Goal: Book appointment/travel/reservation

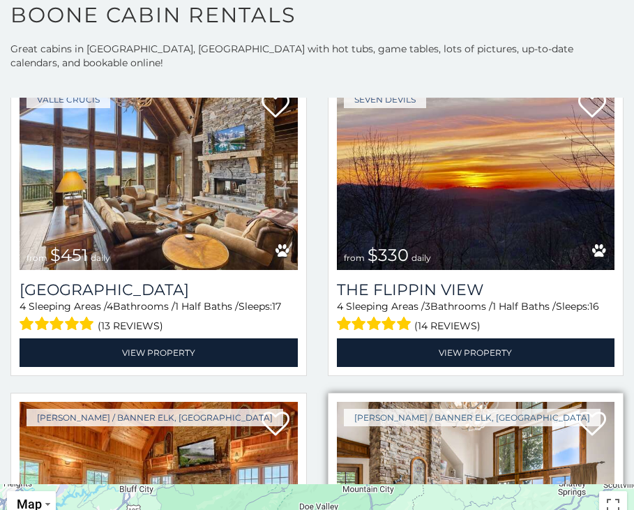
scroll to position [1745, 0]
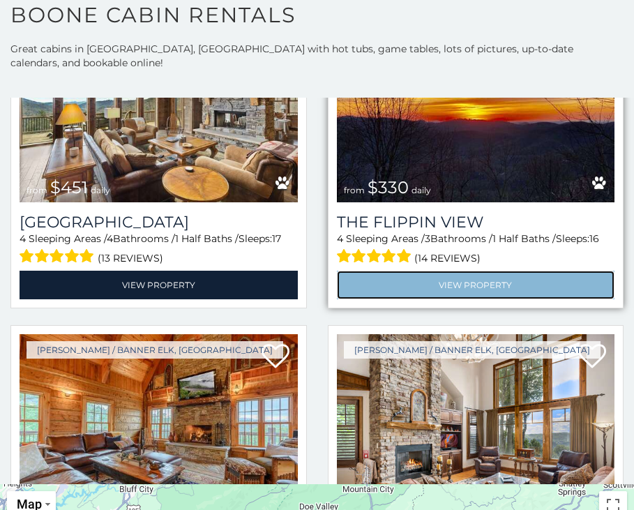
click at [409, 271] on link "View Property" at bounding box center [476, 285] width 278 height 29
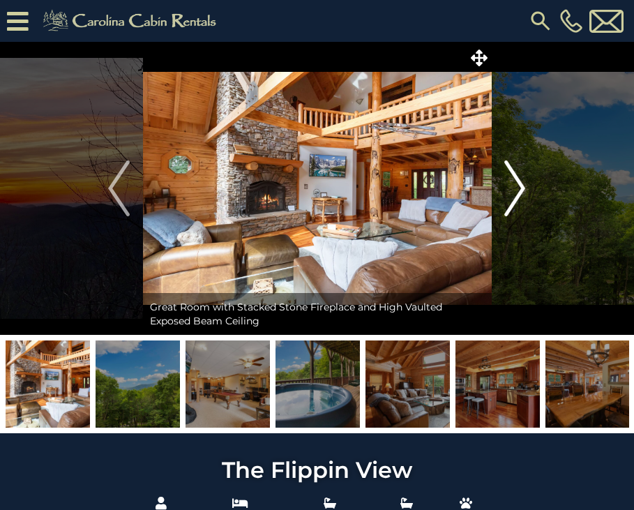
click at [526, 185] on button "Next" at bounding box center [514, 188] width 47 height 293
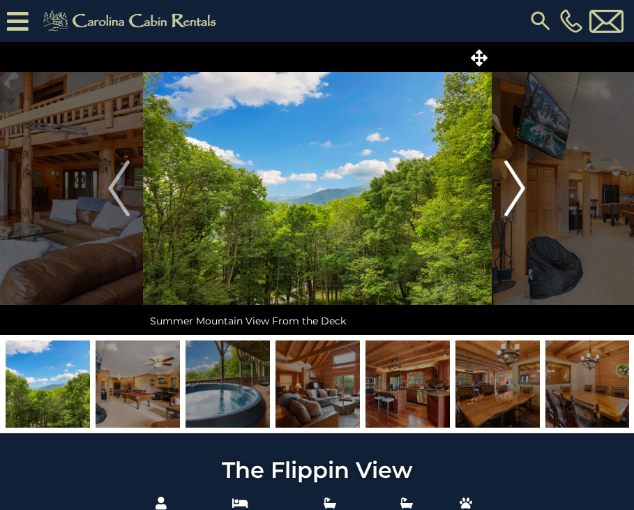
click at [526, 185] on button "Next" at bounding box center [514, 188] width 47 height 293
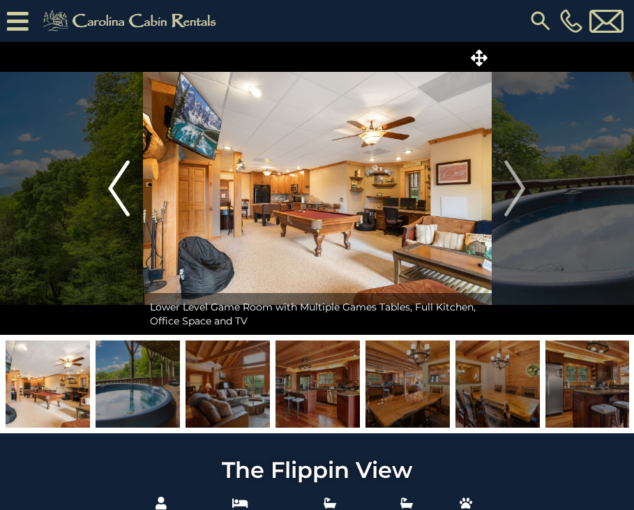
click at [112, 194] on img "Previous" at bounding box center [118, 189] width 21 height 56
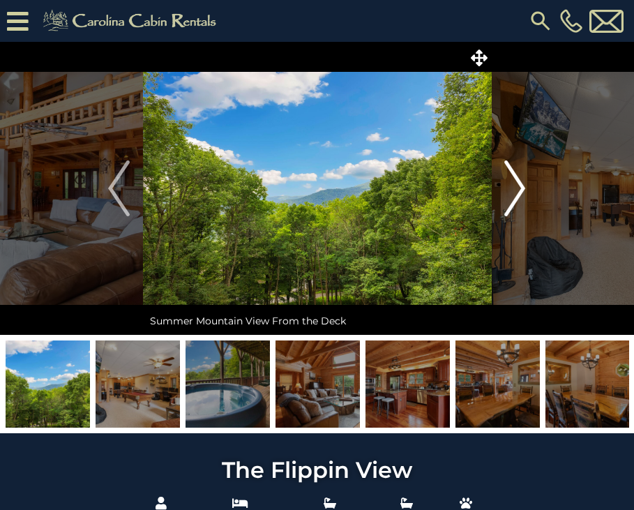
click at [521, 194] on img "Next" at bounding box center [515, 189] width 21 height 56
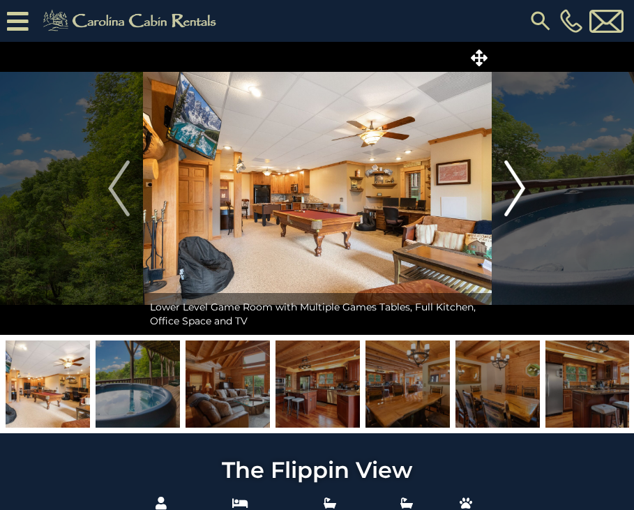
click at [516, 197] on img "Next" at bounding box center [515, 189] width 21 height 56
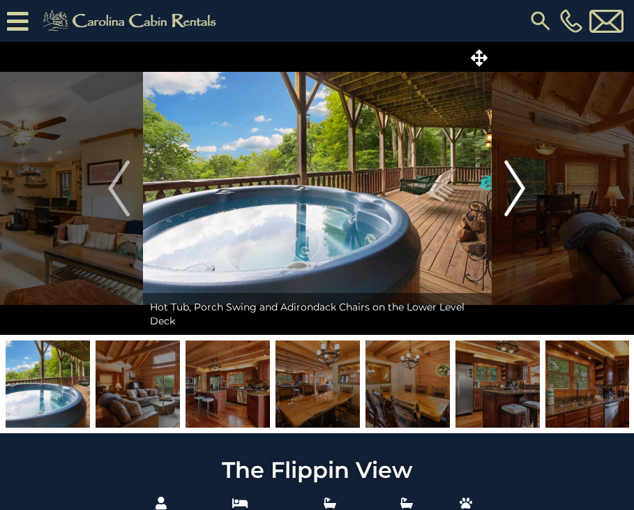
click at [514, 198] on img "Next" at bounding box center [515, 189] width 21 height 56
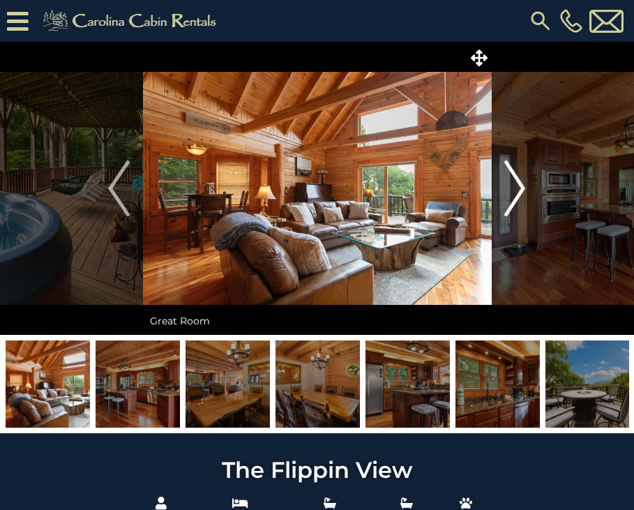
click at [514, 197] on img "Next" at bounding box center [515, 189] width 21 height 56
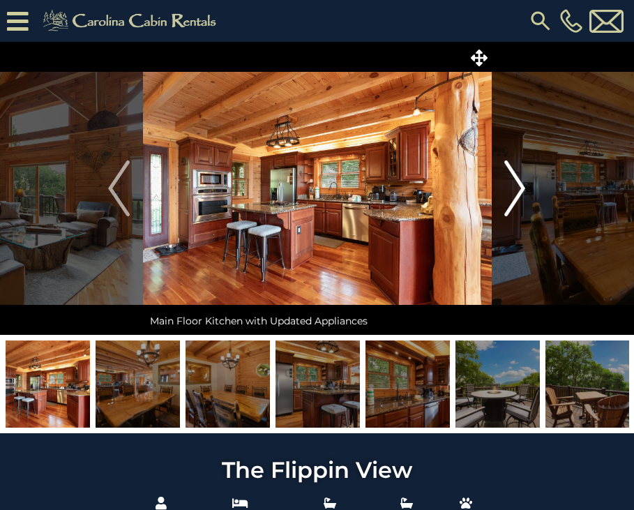
click at [514, 197] on img "Next" at bounding box center [515, 189] width 21 height 56
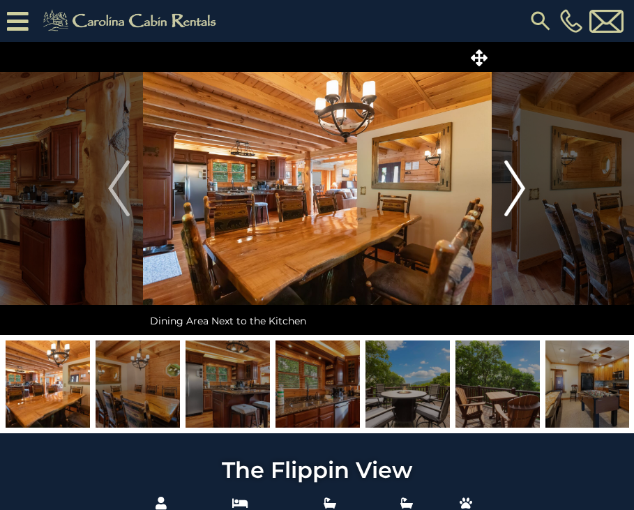
click at [514, 197] on img "Next" at bounding box center [515, 189] width 21 height 56
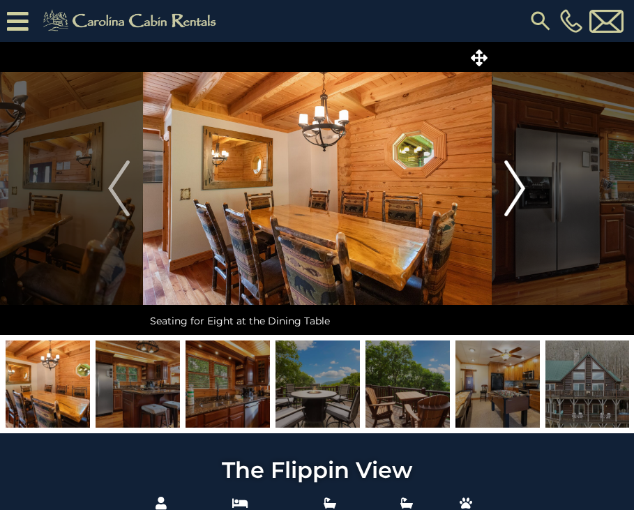
click at [514, 197] on img "Next" at bounding box center [515, 189] width 21 height 56
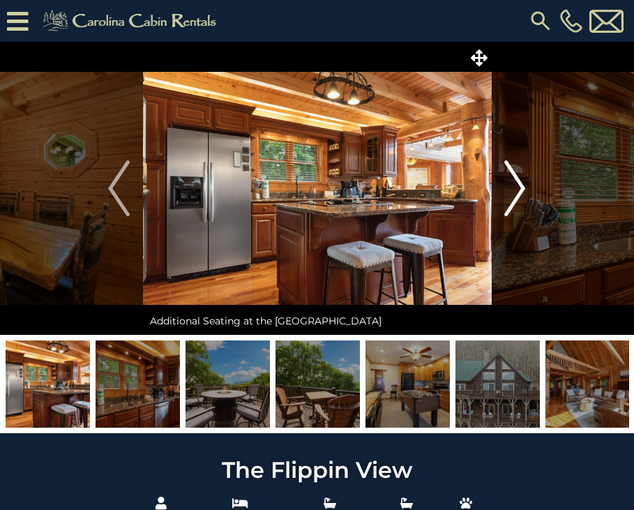
click at [514, 197] on img "Next" at bounding box center [515, 189] width 21 height 56
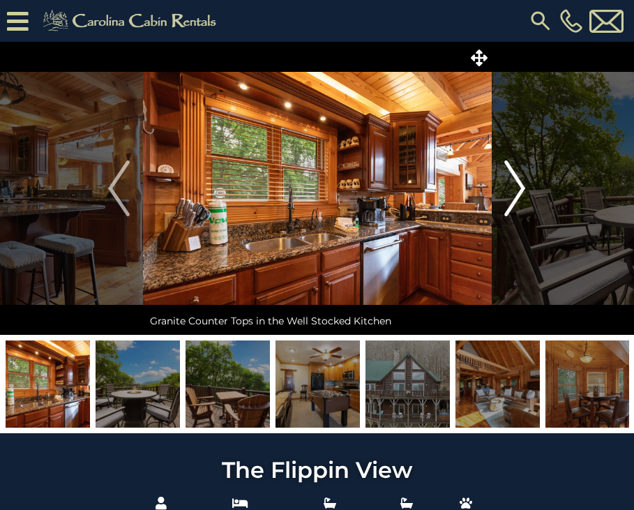
click at [514, 197] on img "Next" at bounding box center [515, 189] width 21 height 56
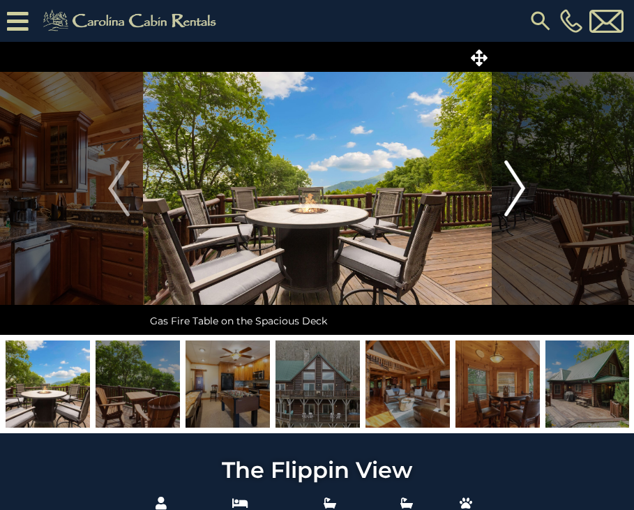
click at [514, 197] on img "Next" at bounding box center [515, 189] width 21 height 56
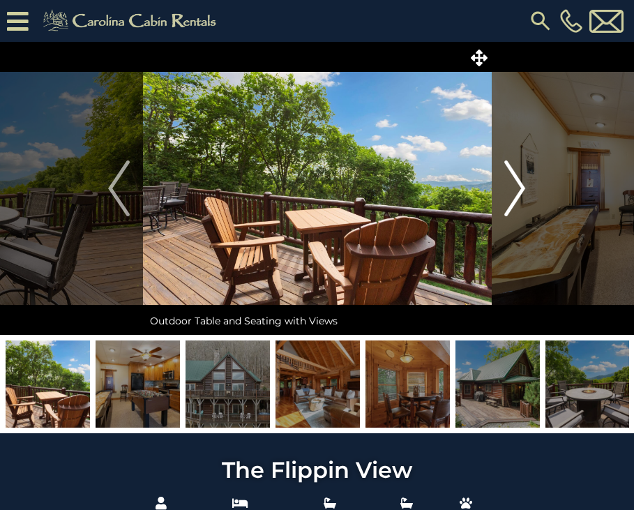
click at [514, 197] on img "Next" at bounding box center [515, 189] width 21 height 56
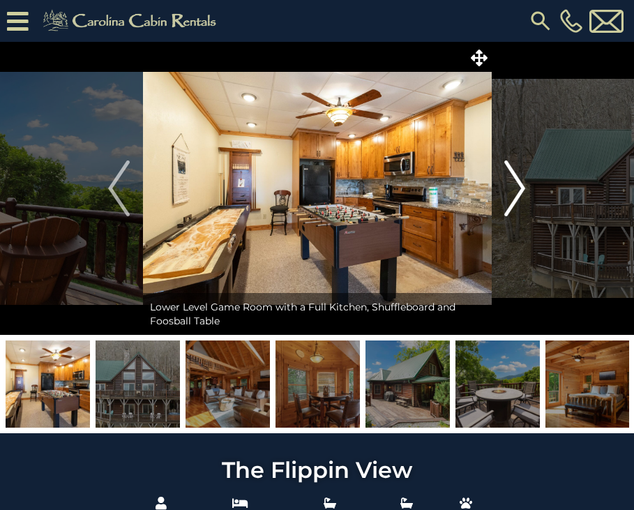
click at [514, 197] on img "Next" at bounding box center [515, 189] width 21 height 56
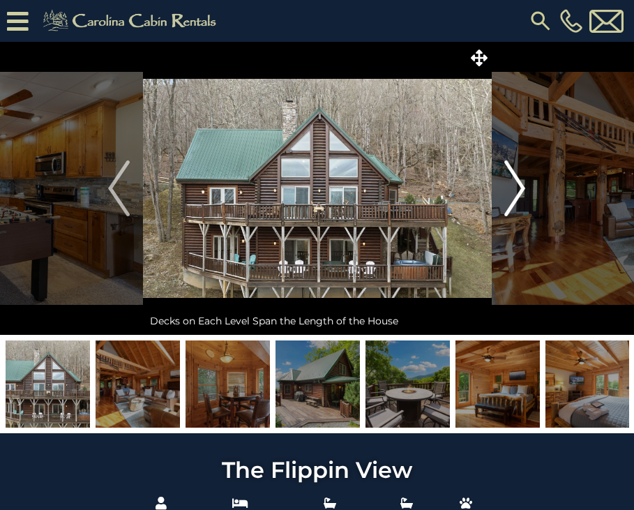
click at [514, 197] on img "Next" at bounding box center [515, 189] width 21 height 56
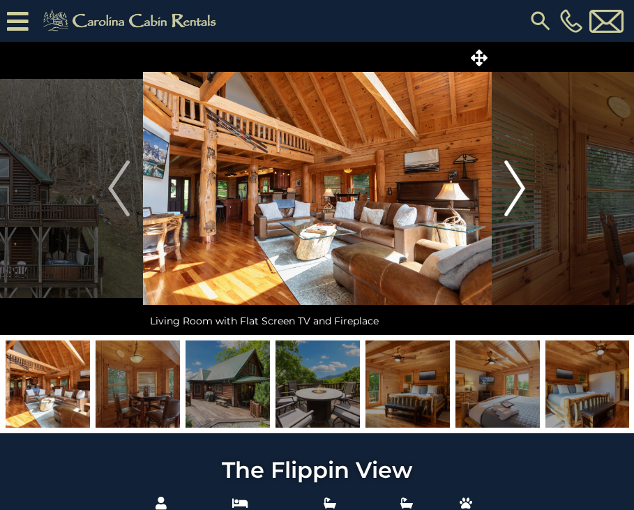
click at [518, 189] on img "Next" at bounding box center [515, 189] width 21 height 56
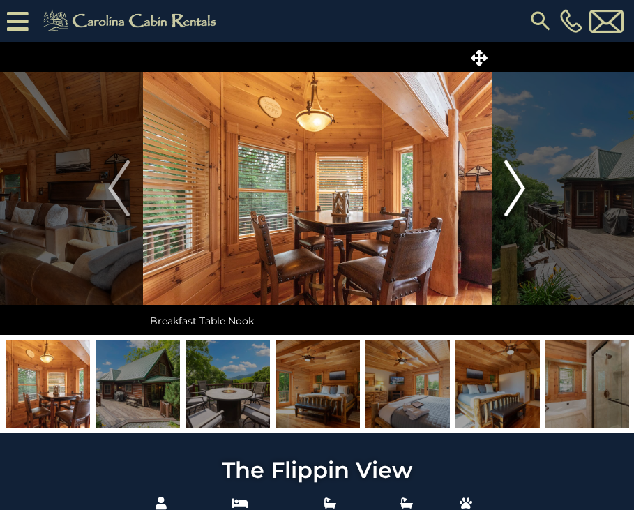
click at [518, 189] on img "Next" at bounding box center [515, 189] width 21 height 56
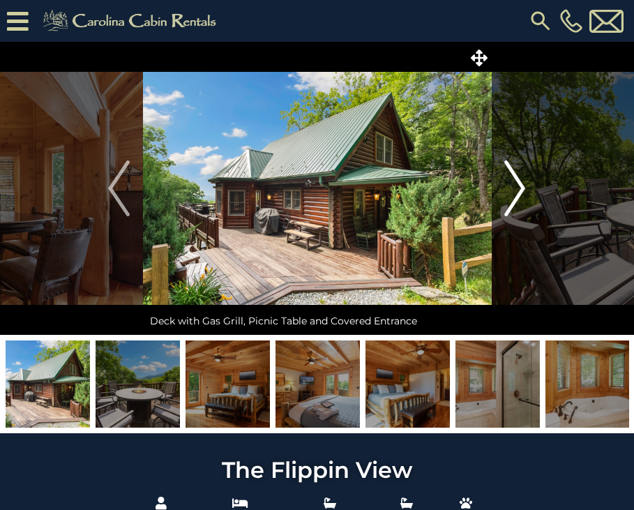
click at [518, 189] on img "Next" at bounding box center [515, 189] width 21 height 56
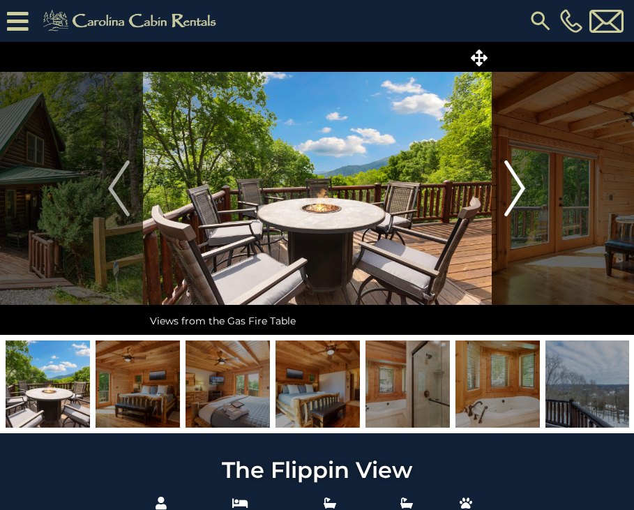
click at [518, 189] on img "Next" at bounding box center [515, 189] width 21 height 56
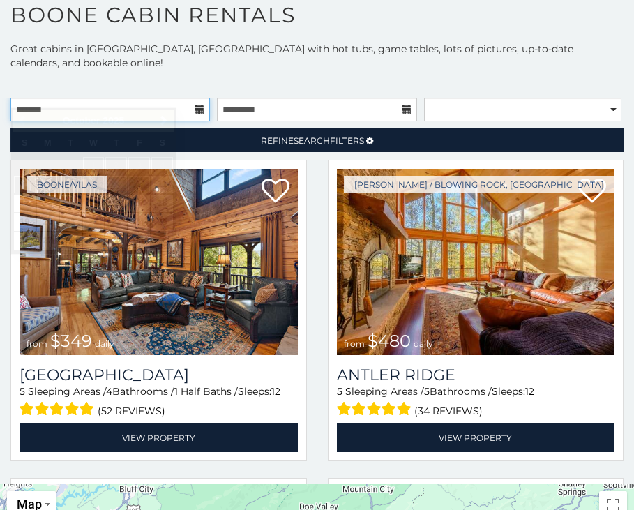
click at [148, 98] on input "text" at bounding box center [110, 110] width 200 height 24
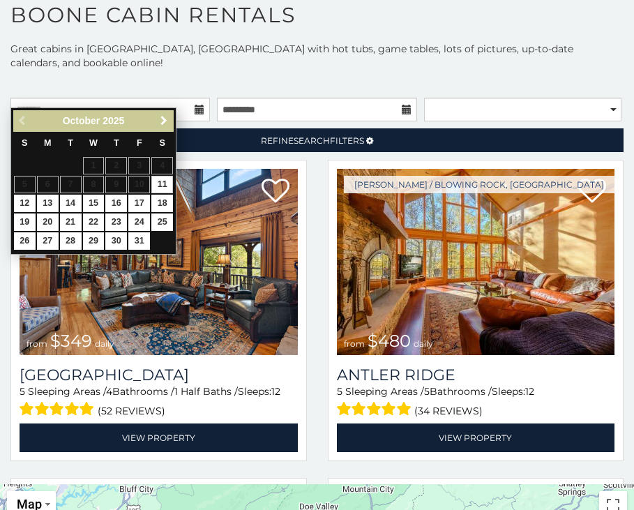
click at [167, 115] on span "Next" at bounding box center [163, 120] width 11 height 11
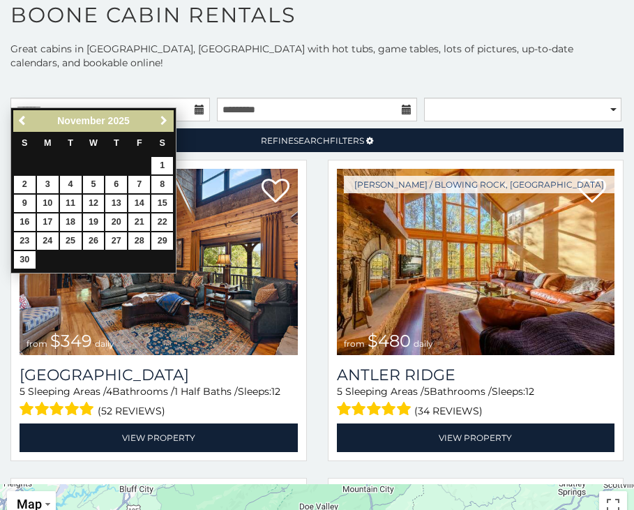
click at [167, 115] on span "Next" at bounding box center [163, 120] width 11 height 11
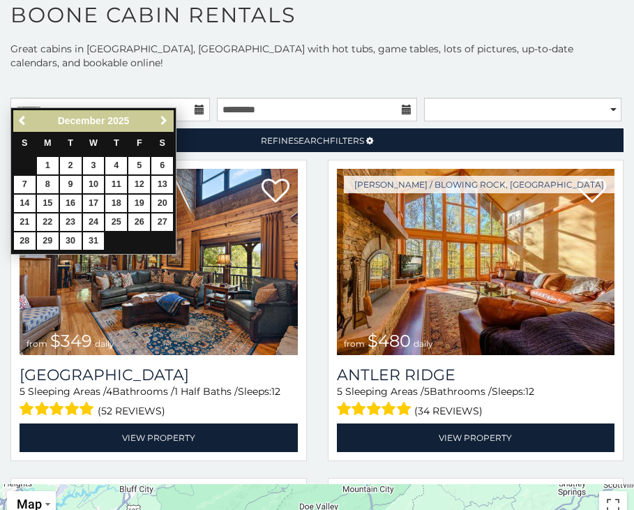
click at [167, 115] on span "Next" at bounding box center [163, 120] width 11 height 11
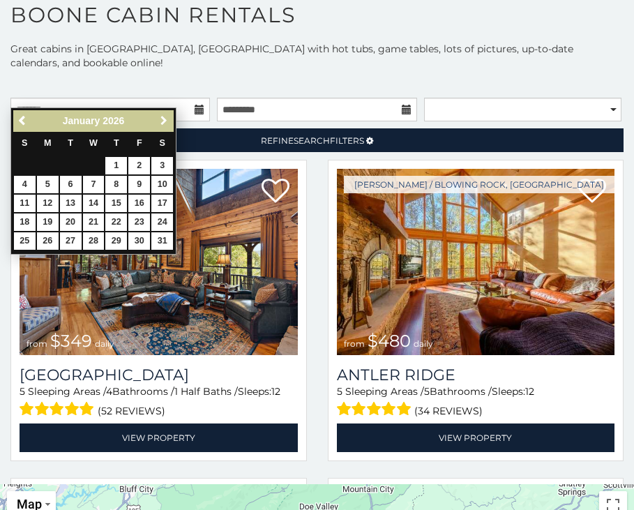
click at [167, 115] on span "Next" at bounding box center [163, 120] width 11 height 11
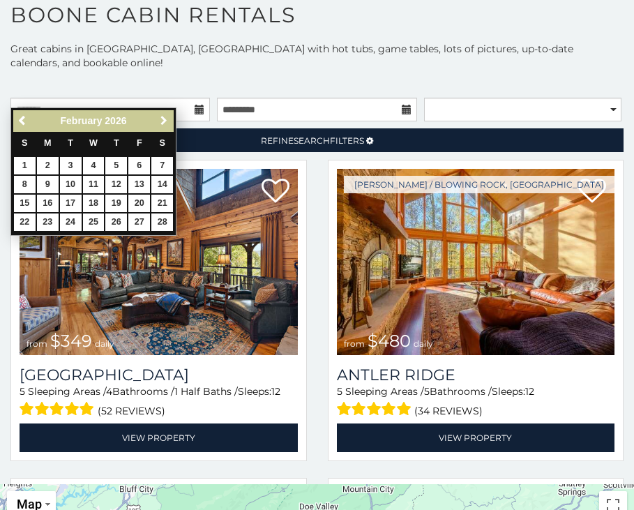
click at [167, 115] on span "Next" at bounding box center [163, 120] width 11 height 11
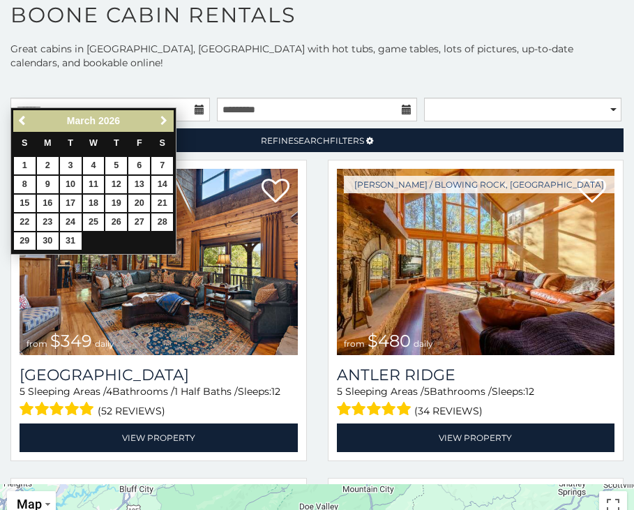
click at [167, 115] on span "Next" at bounding box center [163, 120] width 11 height 11
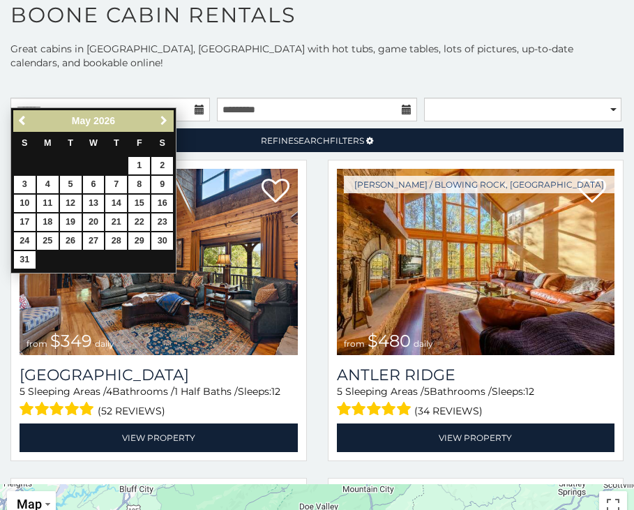
click at [167, 115] on span "Next" at bounding box center [163, 120] width 11 height 11
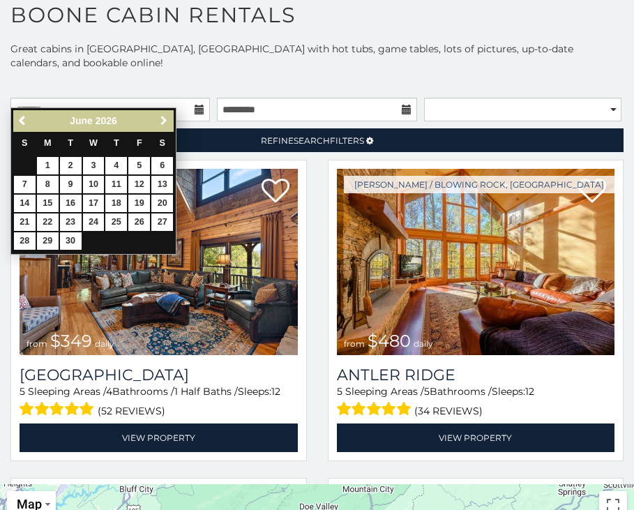
click at [167, 115] on span "Next" at bounding box center [163, 120] width 11 height 11
click at [19, 121] on span "Previous" at bounding box center [22, 120] width 11 height 11
click at [22, 119] on span "Previous" at bounding box center [22, 120] width 11 height 11
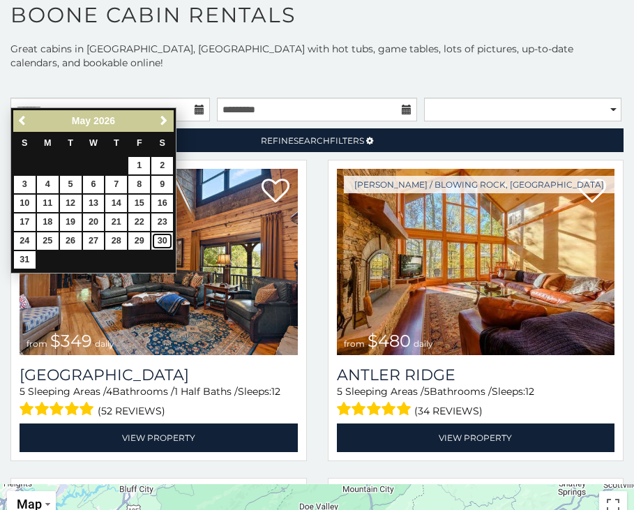
click at [155, 239] on link "30" at bounding box center [162, 240] width 22 height 17
type input "**********"
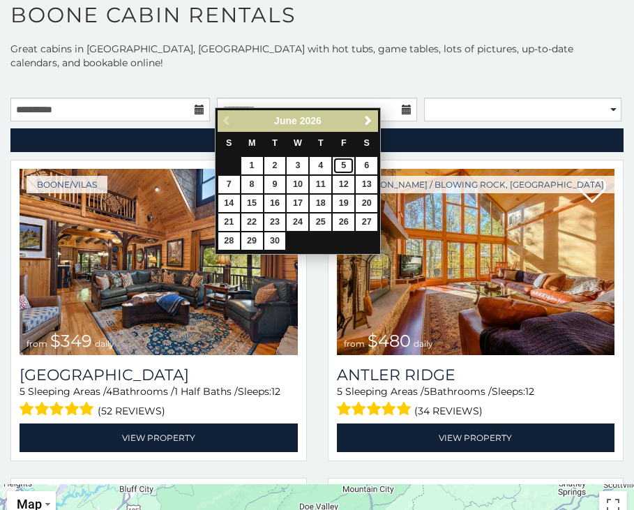
click at [343, 166] on link "5" at bounding box center [344, 165] width 22 height 17
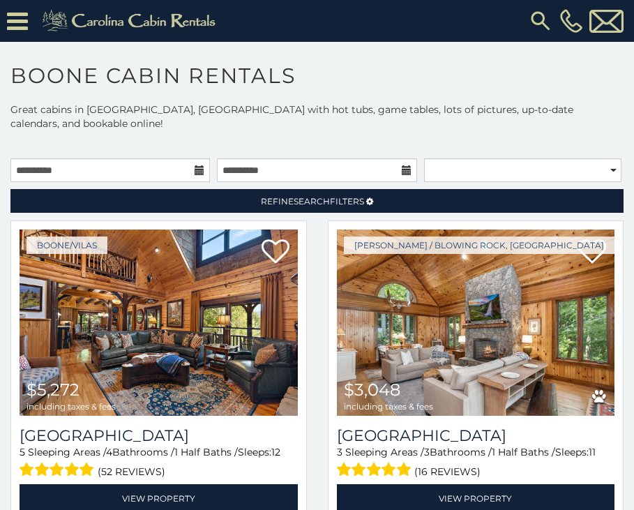
click at [405, 165] on icon at bounding box center [407, 170] width 10 height 10
click at [404, 165] on icon at bounding box center [407, 170] width 10 height 10
click at [402, 165] on icon at bounding box center [407, 170] width 10 height 10
drag, startPoint x: 344, startPoint y: 156, endPoint x: 271, endPoint y: 165, distance: 73.2
click at [330, 158] on input "**********" at bounding box center [317, 170] width 200 height 24
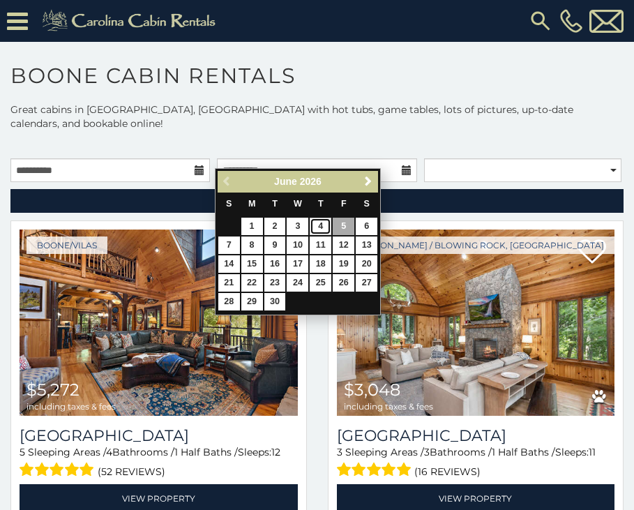
click at [325, 225] on link "4" at bounding box center [321, 226] width 22 height 17
type input "**********"
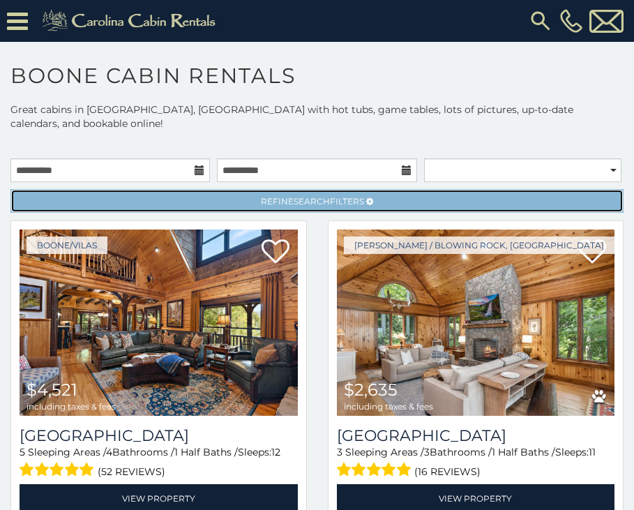
click at [320, 196] on span "Search" at bounding box center [312, 201] width 36 height 10
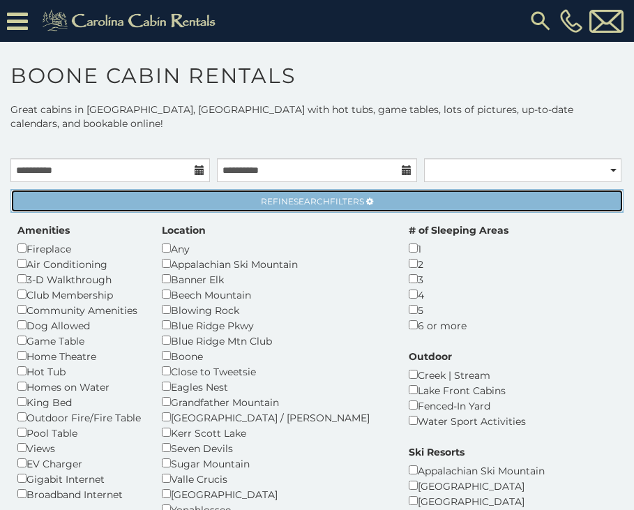
click at [319, 196] on span "Search" at bounding box center [312, 201] width 36 height 10
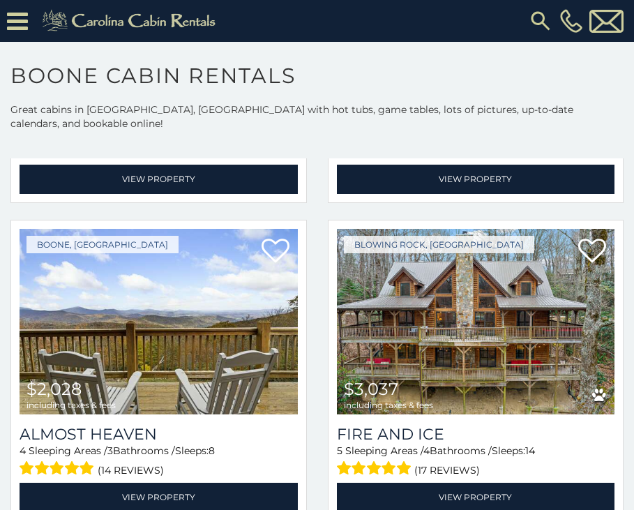
scroll to position [3838, 0]
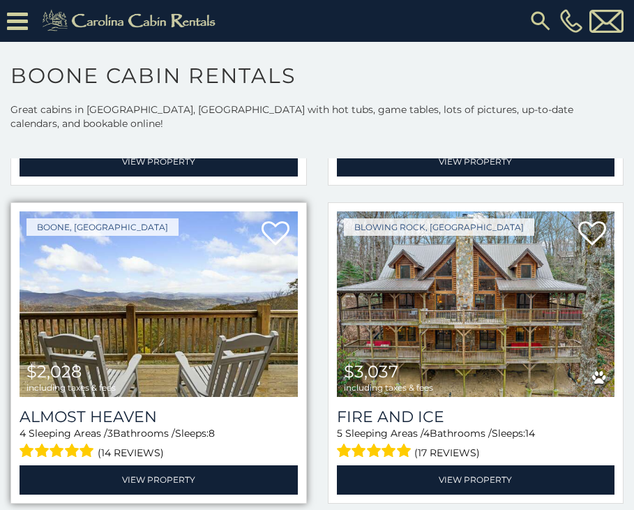
click at [94, 308] on img at bounding box center [159, 304] width 278 height 186
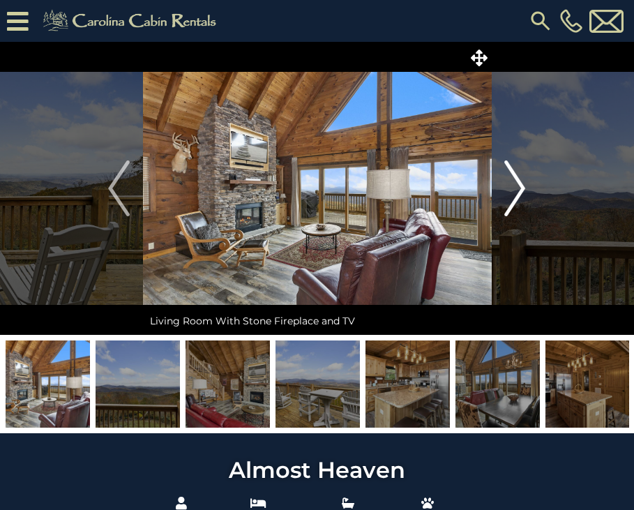
click at [505, 191] on img "Next" at bounding box center [515, 189] width 21 height 56
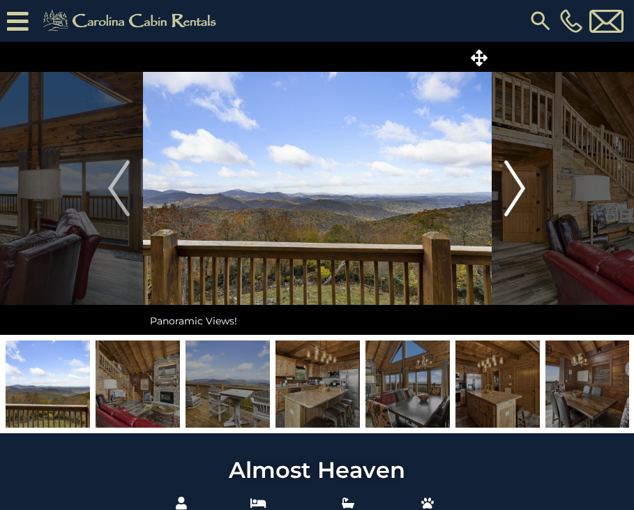
click at [516, 191] on img "Next" at bounding box center [515, 189] width 21 height 56
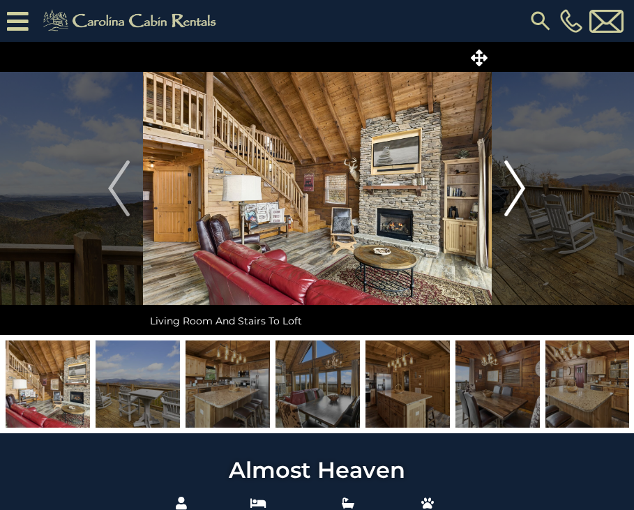
click at [516, 191] on img "Next" at bounding box center [515, 189] width 21 height 56
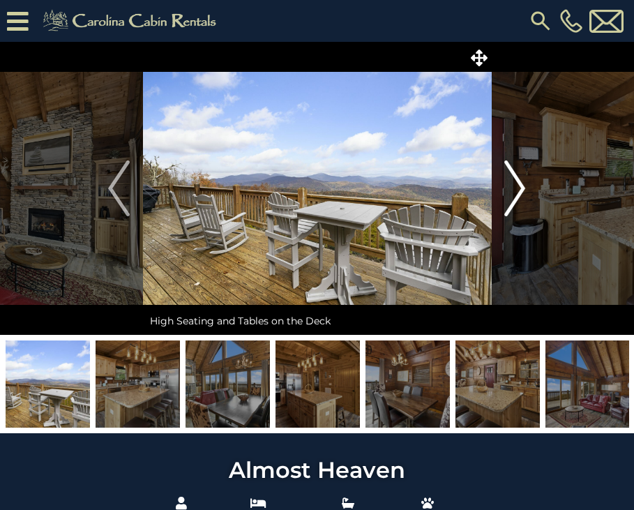
click at [516, 191] on img "Next" at bounding box center [515, 189] width 21 height 56
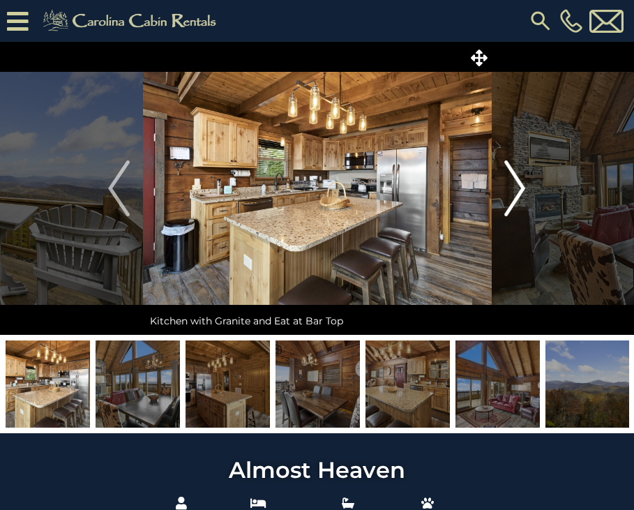
click at [516, 191] on img "Next" at bounding box center [515, 189] width 21 height 56
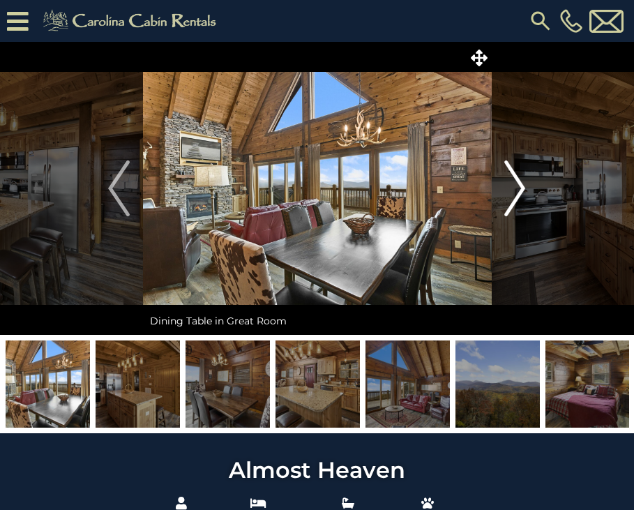
click at [516, 191] on img "Next" at bounding box center [515, 189] width 21 height 56
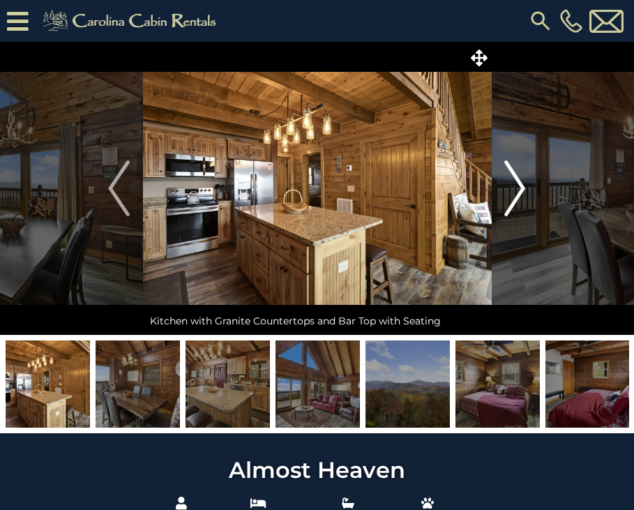
click at [516, 191] on img "Next" at bounding box center [515, 189] width 21 height 56
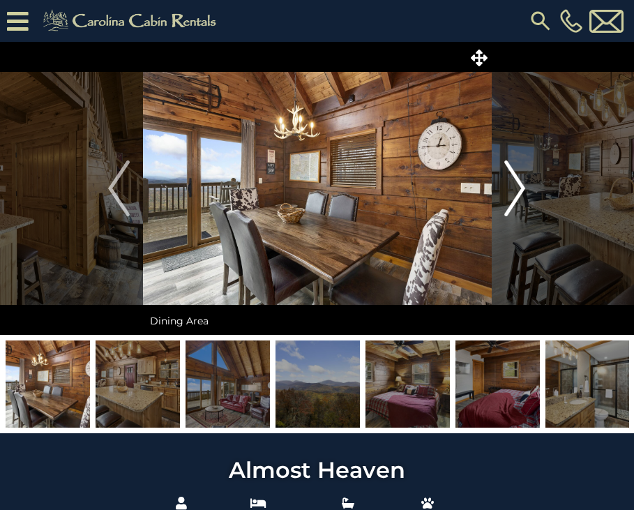
click at [516, 191] on img "Next" at bounding box center [515, 189] width 21 height 56
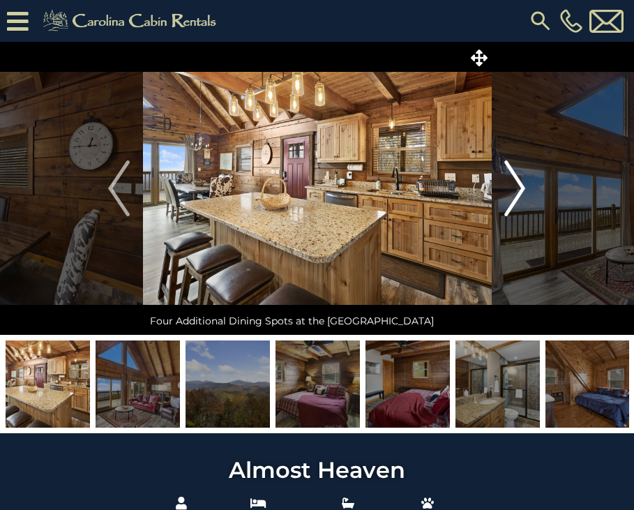
click at [516, 191] on img "Next" at bounding box center [515, 189] width 21 height 56
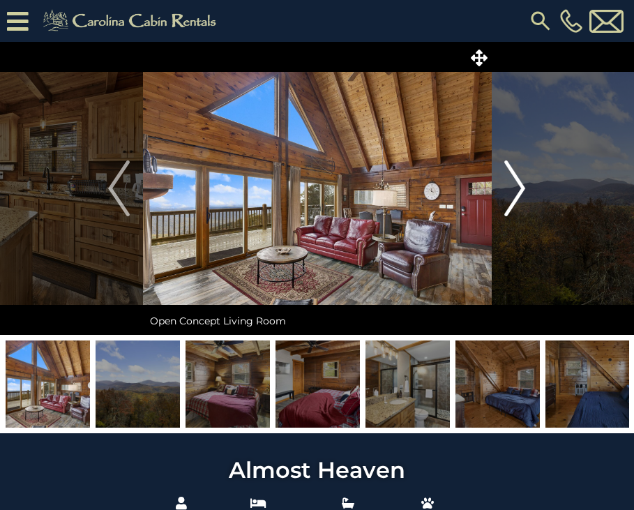
click at [516, 191] on img "Next" at bounding box center [515, 189] width 21 height 56
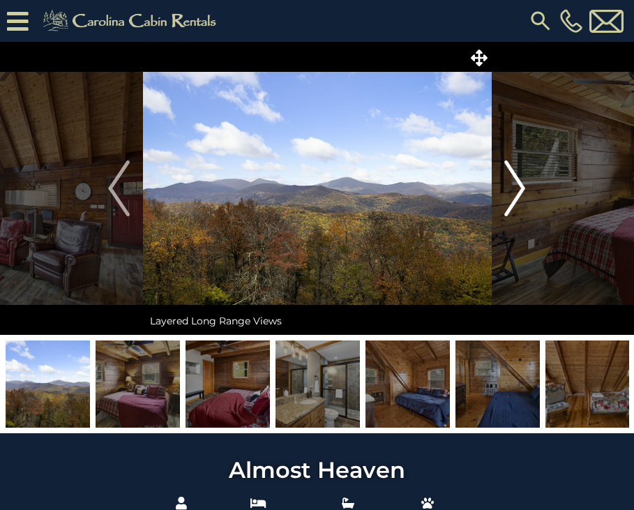
click at [516, 191] on img "Next" at bounding box center [515, 189] width 21 height 56
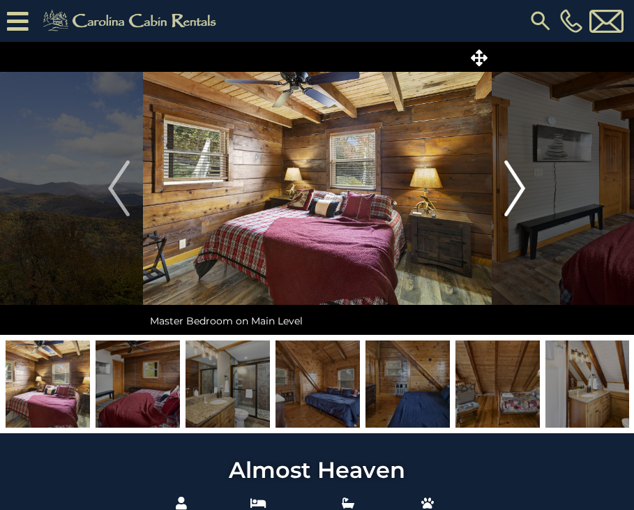
click at [516, 191] on img "Next" at bounding box center [515, 189] width 21 height 56
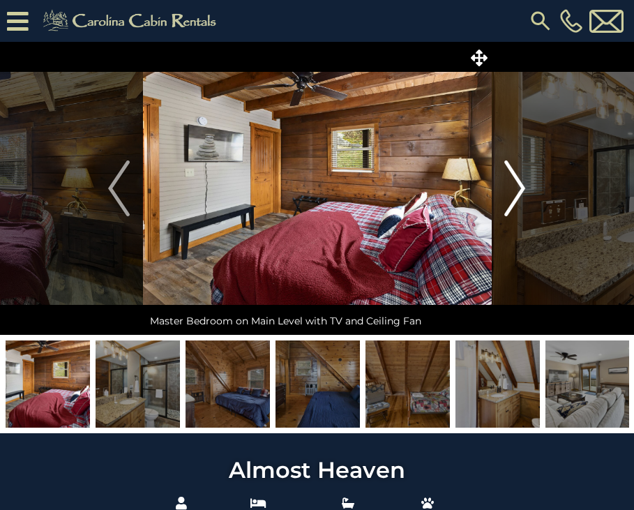
click at [516, 191] on img "Next" at bounding box center [515, 189] width 21 height 56
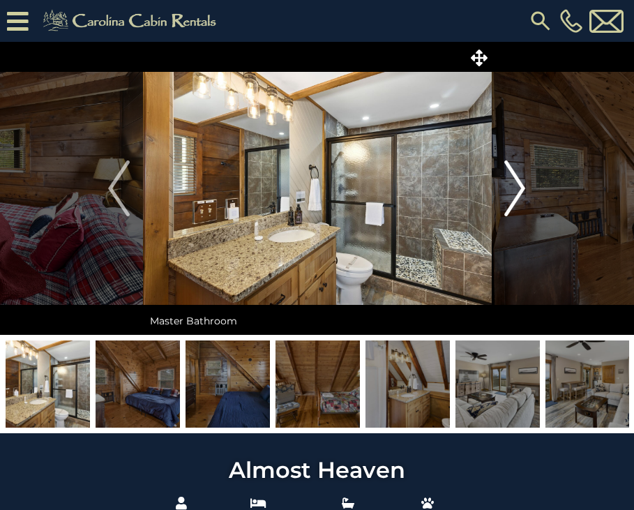
click at [515, 188] on img "Next" at bounding box center [515, 189] width 21 height 56
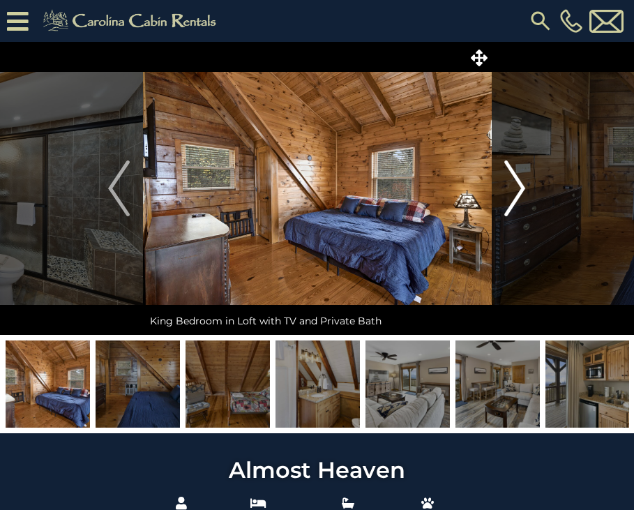
click at [515, 188] on img "Next" at bounding box center [515, 189] width 21 height 56
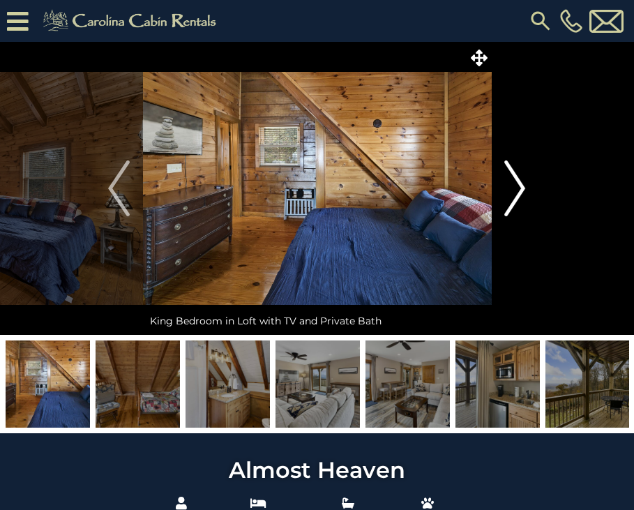
click at [515, 188] on img "Next" at bounding box center [515, 189] width 21 height 56
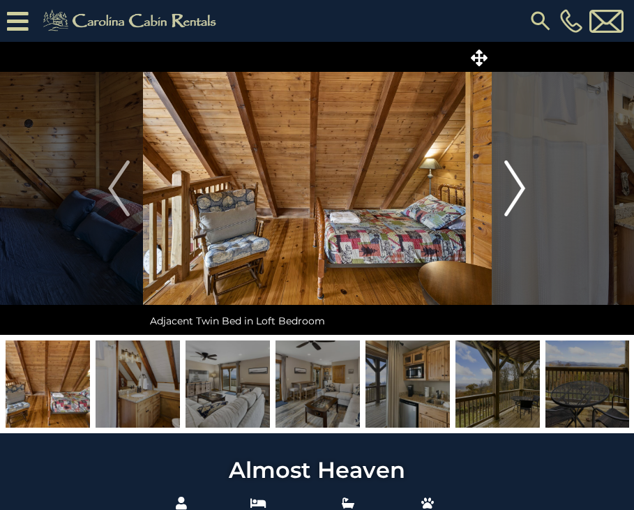
click at [515, 188] on img "Next" at bounding box center [515, 189] width 21 height 56
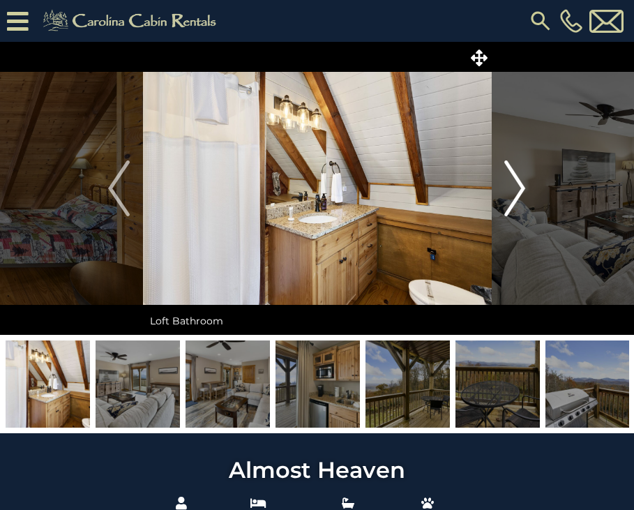
click at [515, 188] on img "Next" at bounding box center [515, 189] width 21 height 56
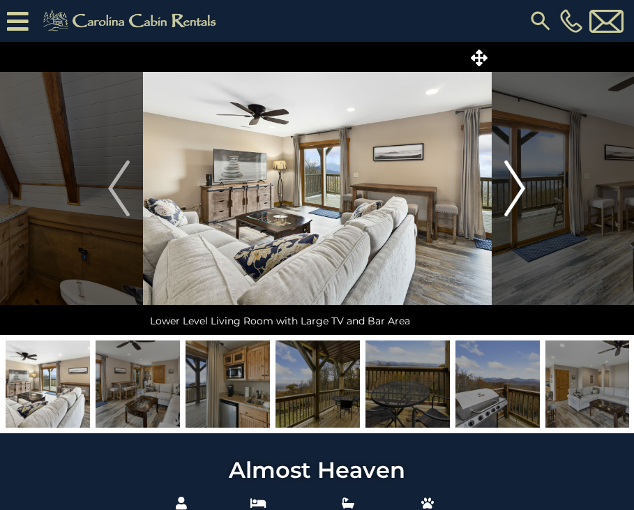
click at [515, 188] on img "Next" at bounding box center [515, 189] width 21 height 56
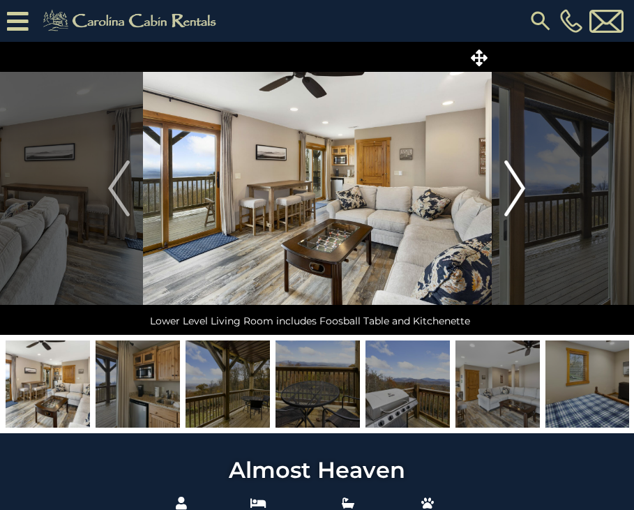
click at [515, 188] on img "Next" at bounding box center [515, 189] width 21 height 56
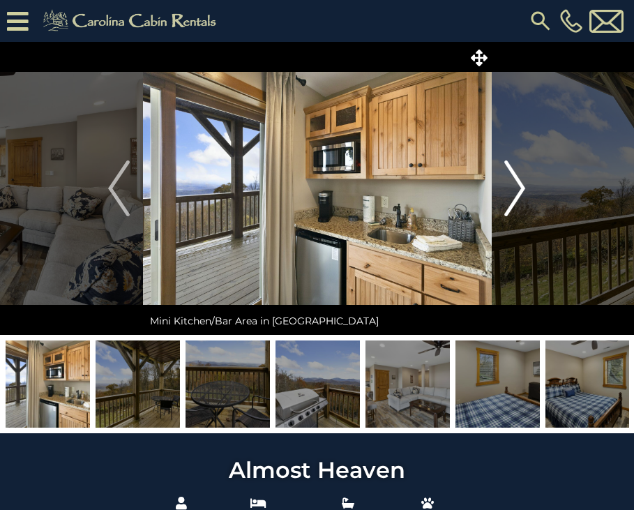
click at [515, 188] on img "Next" at bounding box center [515, 189] width 21 height 56
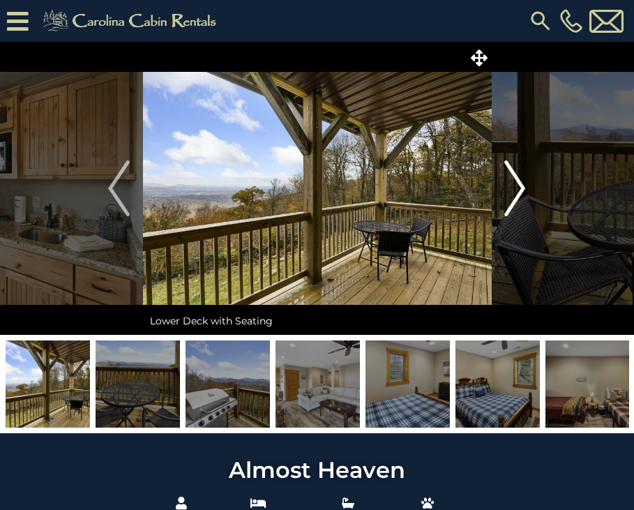
click at [515, 188] on img "Next" at bounding box center [515, 189] width 21 height 56
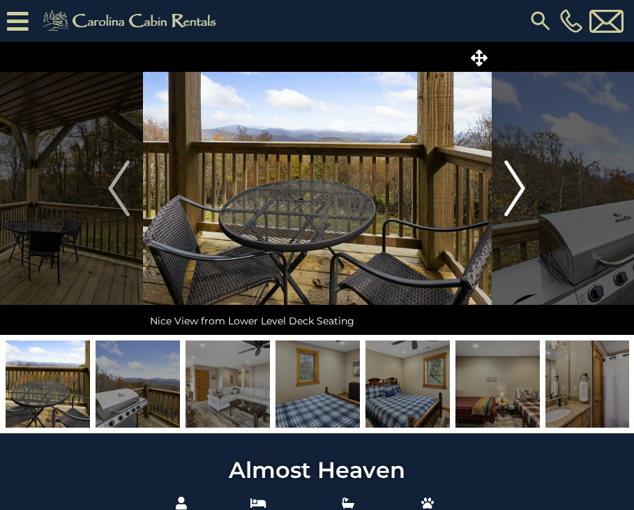
click at [515, 188] on img "Next" at bounding box center [515, 189] width 21 height 56
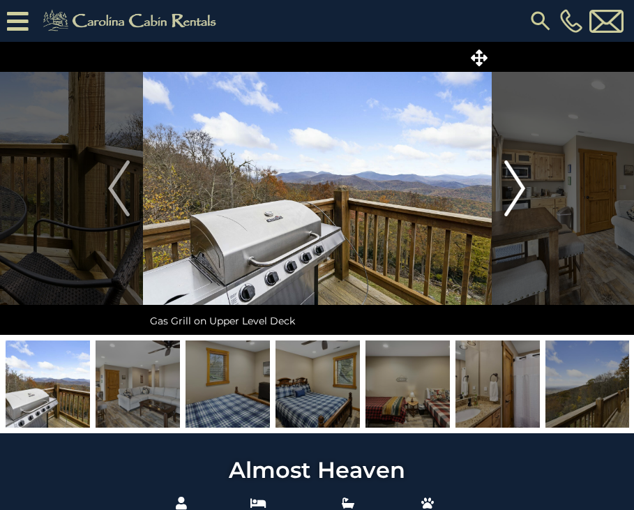
click at [515, 188] on img "Next" at bounding box center [515, 189] width 21 height 56
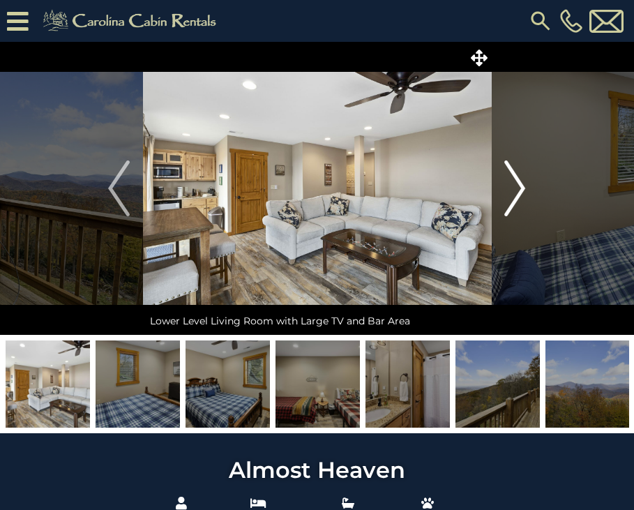
click at [515, 188] on img "Next" at bounding box center [515, 189] width 21 height 56
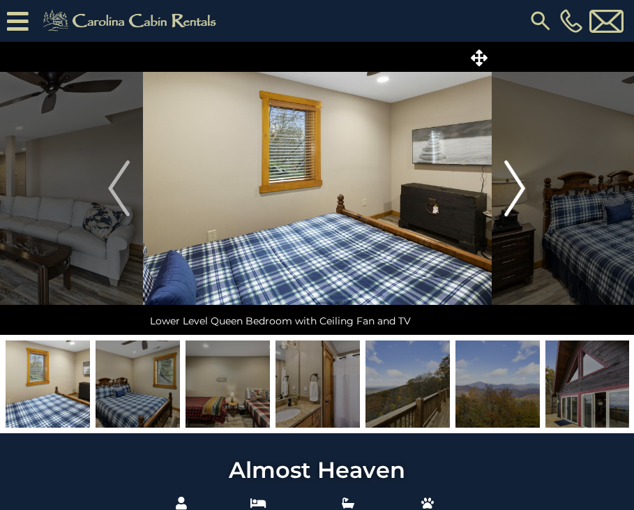
click at [515, 188] on img "Next" at bounding box center [515, 189] width 21 height 56
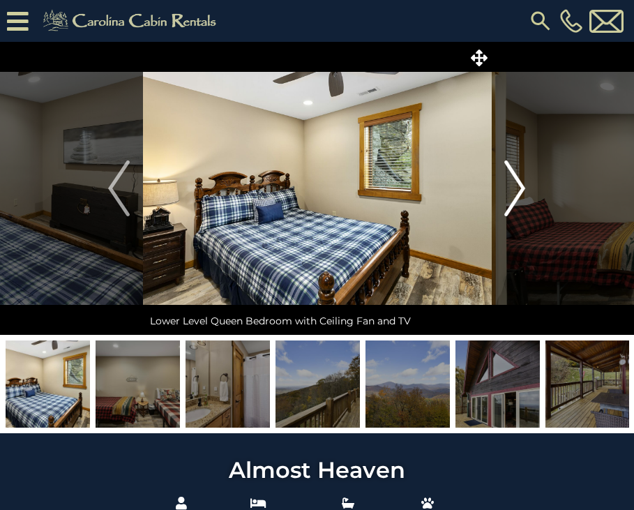
click at [515, 188] on img "Next" at bounding box center [515, 189] width 21 height 56
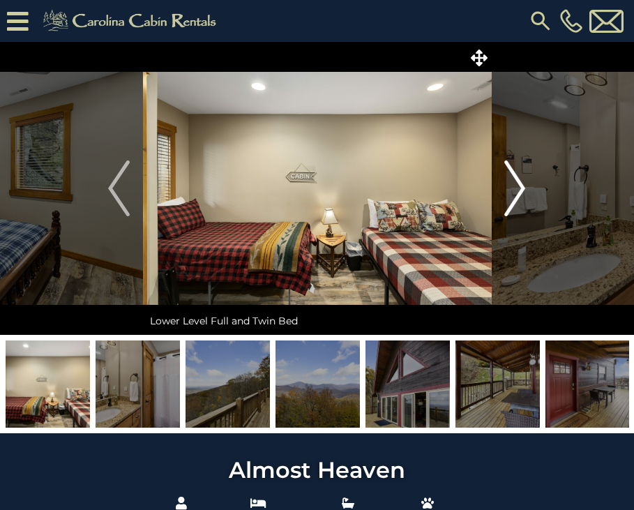
click at [515, 188] on img "Next" at bounding box center [515, 189] width 21 height 56
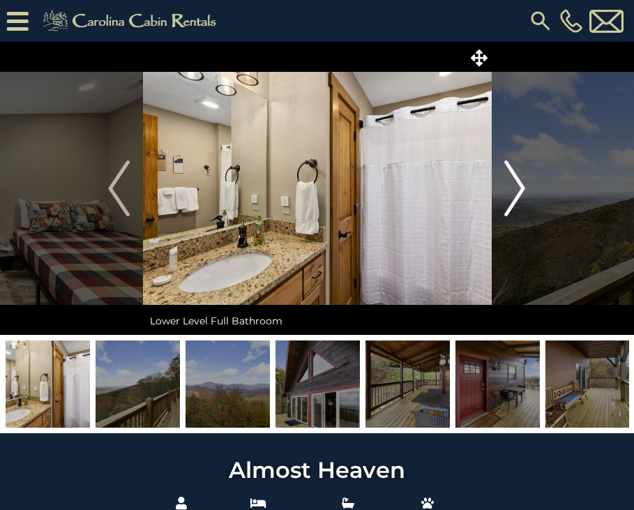
click at [515, 188] on img "Next" at bounding box center [515, 189] width 21 height 56
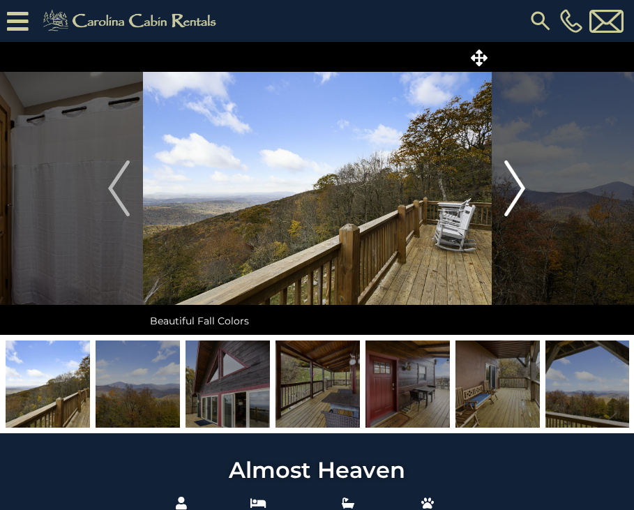
click at [515, 188] on img "Next" at bounding box center [515, 189] width 21 height 56
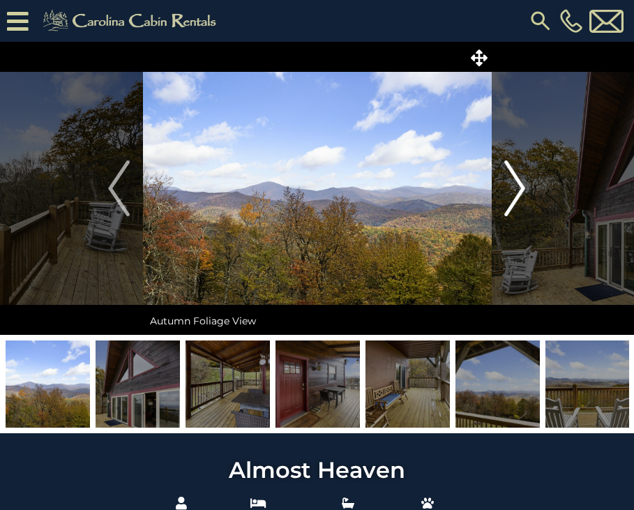
click at [515, 188] on img "Next" at bounding box center [515, 189] width 21 height 56
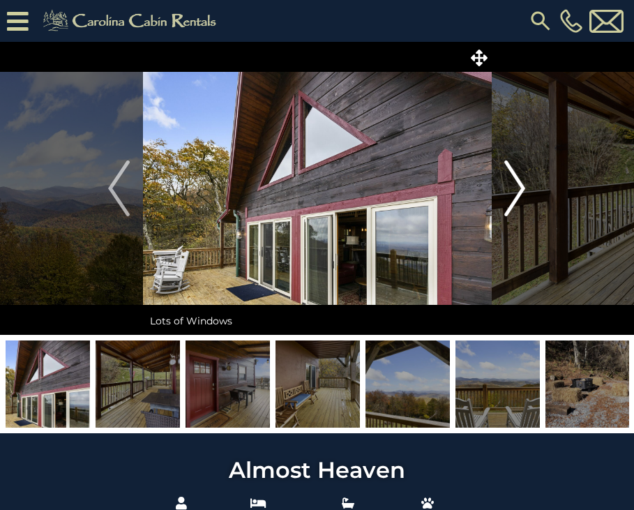
click at [515, 188] on img "Next" at bounding box center [515, 189] width 21 height 56
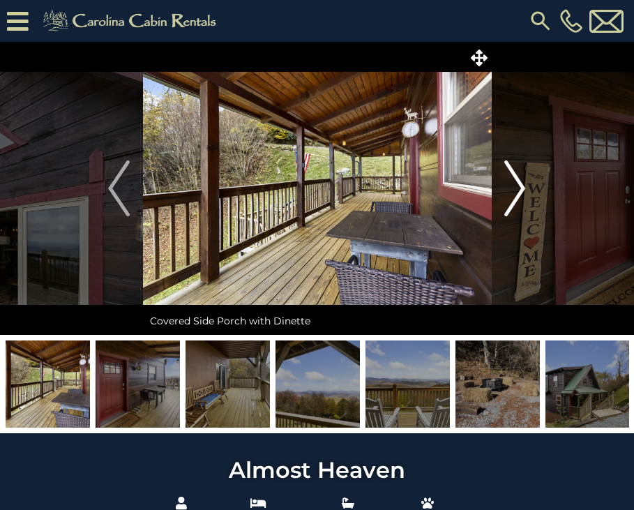
click at [515, 188] on img "Next" at bounding box center [515, 189] width 21 height 56
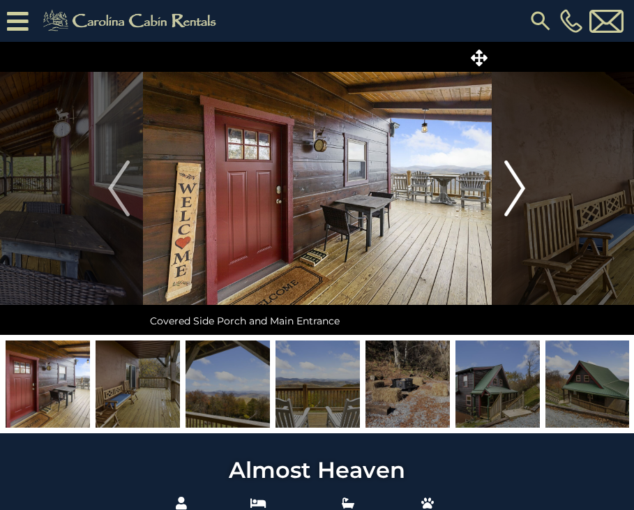
click at [511, 181] on img "Next" at bounding box center [515, 189] width 21 height 56
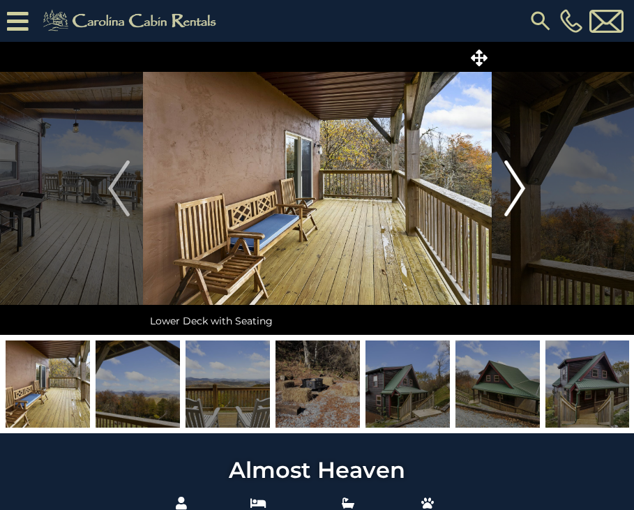
click at [511, 179] on img "Next" at bounding box center [515, 189] width 21 height 56
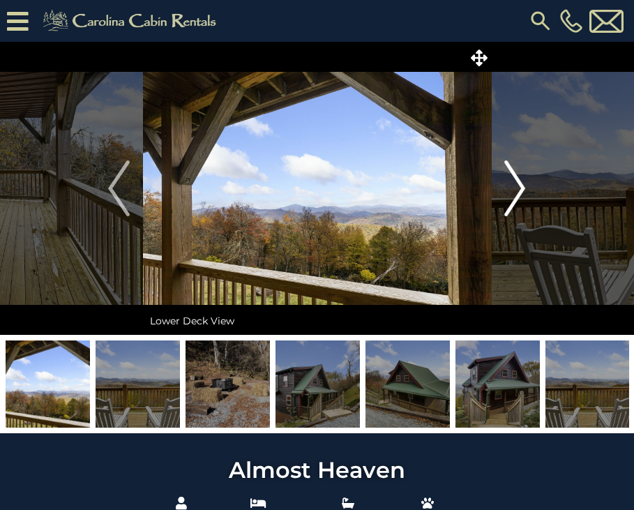
click at [511, 179] on img "Next" at bounding box center [515, 189] width 21 height 56
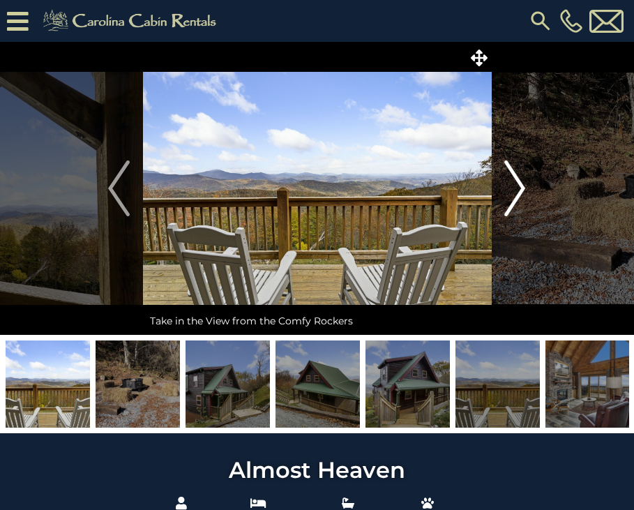
click at [510, 179] on img "Next" at bounding box center [515, 189] width 21 height 56
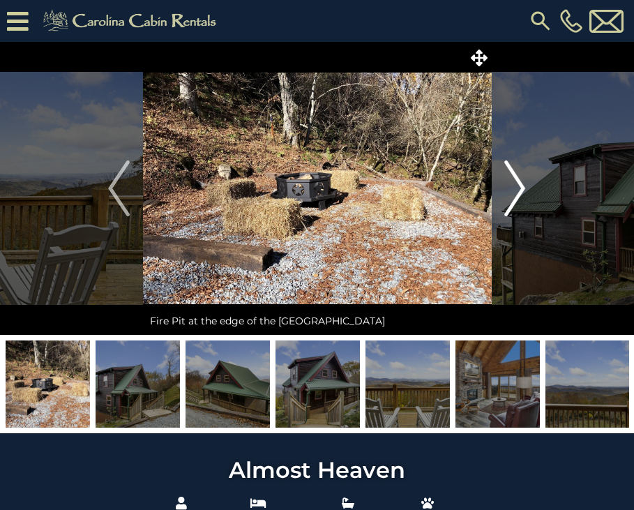
click at [510, 179] on img "Next" at bounding box center [515, 189] width 21 height 56
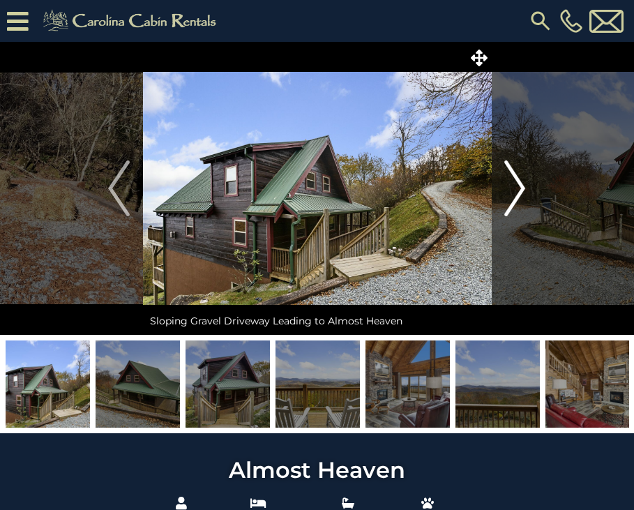
click at [510, 179] on img "Next" at bounding box center [515, 189] width 21 height 56
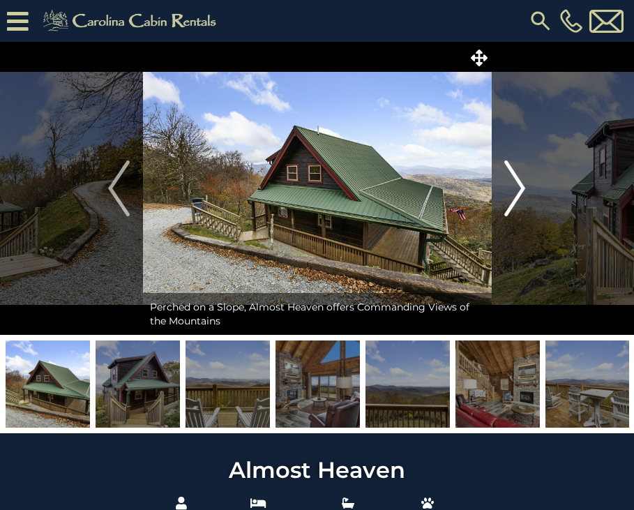
click at [510, 179] on img "Next" at bounding box center [515, 189] width 21 height 56
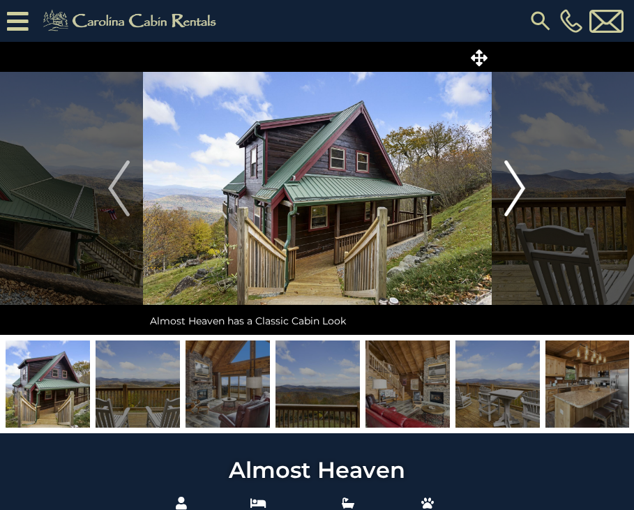
click at [510, 179] on img "Next" at bounding box center [515, 189] width 21 height 56
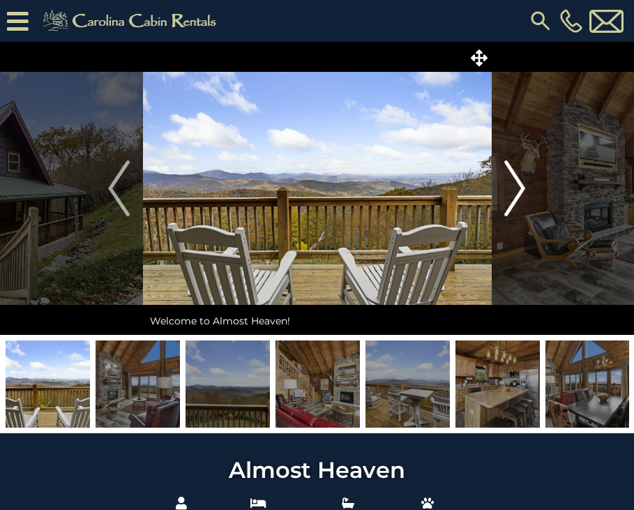
click at [510, 179] on img "Next" at bounding box center [515, 189] width 21 height 56
